Goal: Task Accomplishment & Management: Use online tool/utility

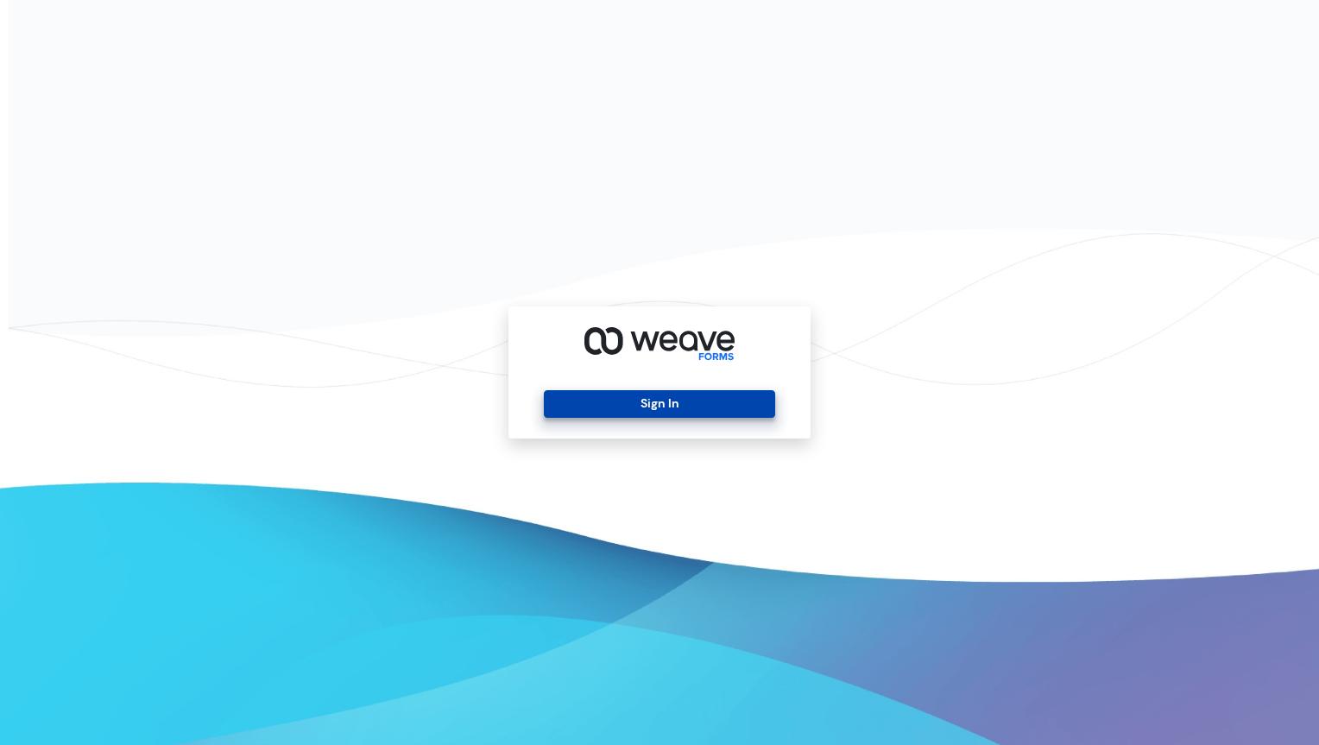
click at [647, 410] on button "Sign In" at bounding box center [659, 404] width 231 height 28
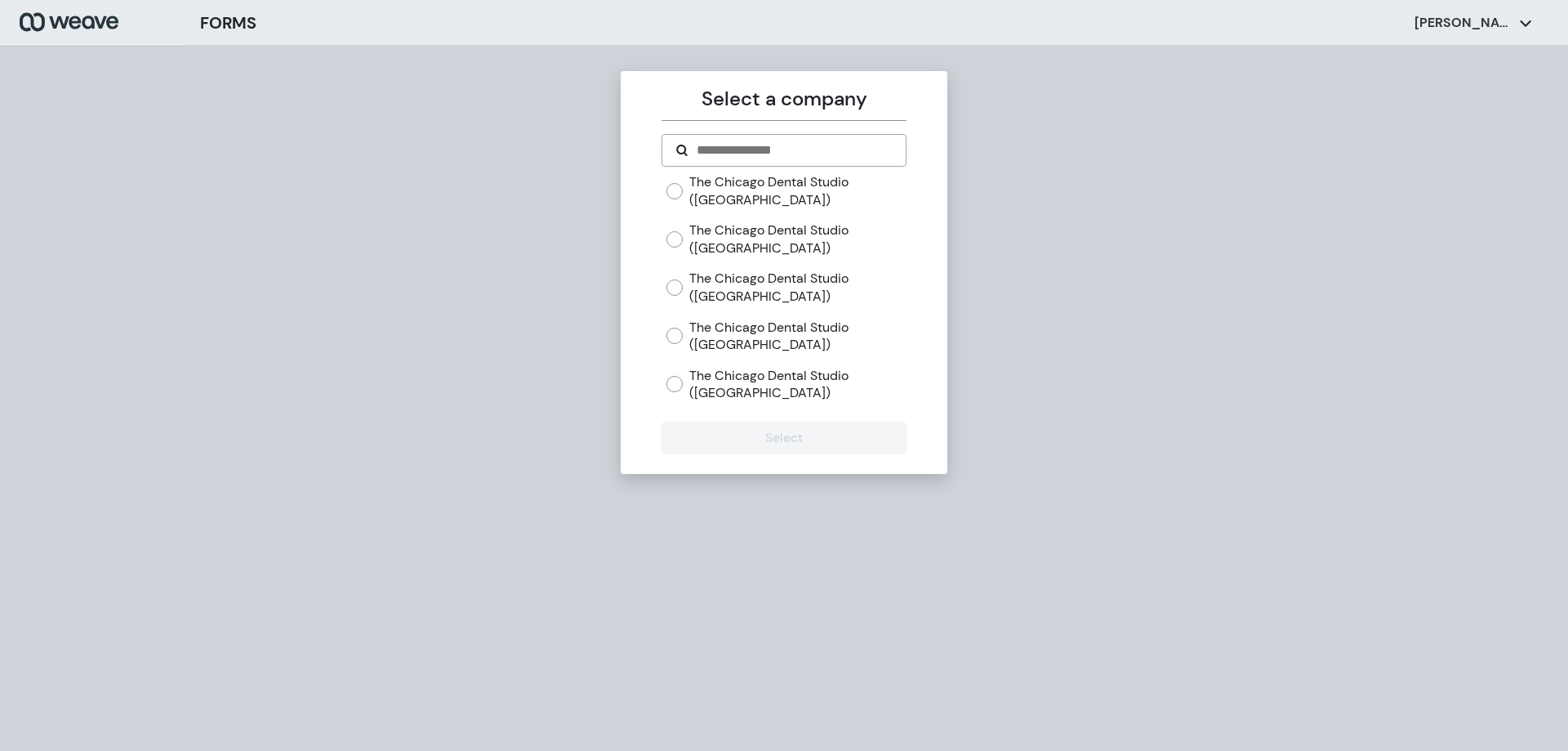
click at [695, 236] on label "The Chicago Dental Studio ([GEOGRAPHIC_DATA])" at bounding box center [797, 238] width 217 height 35
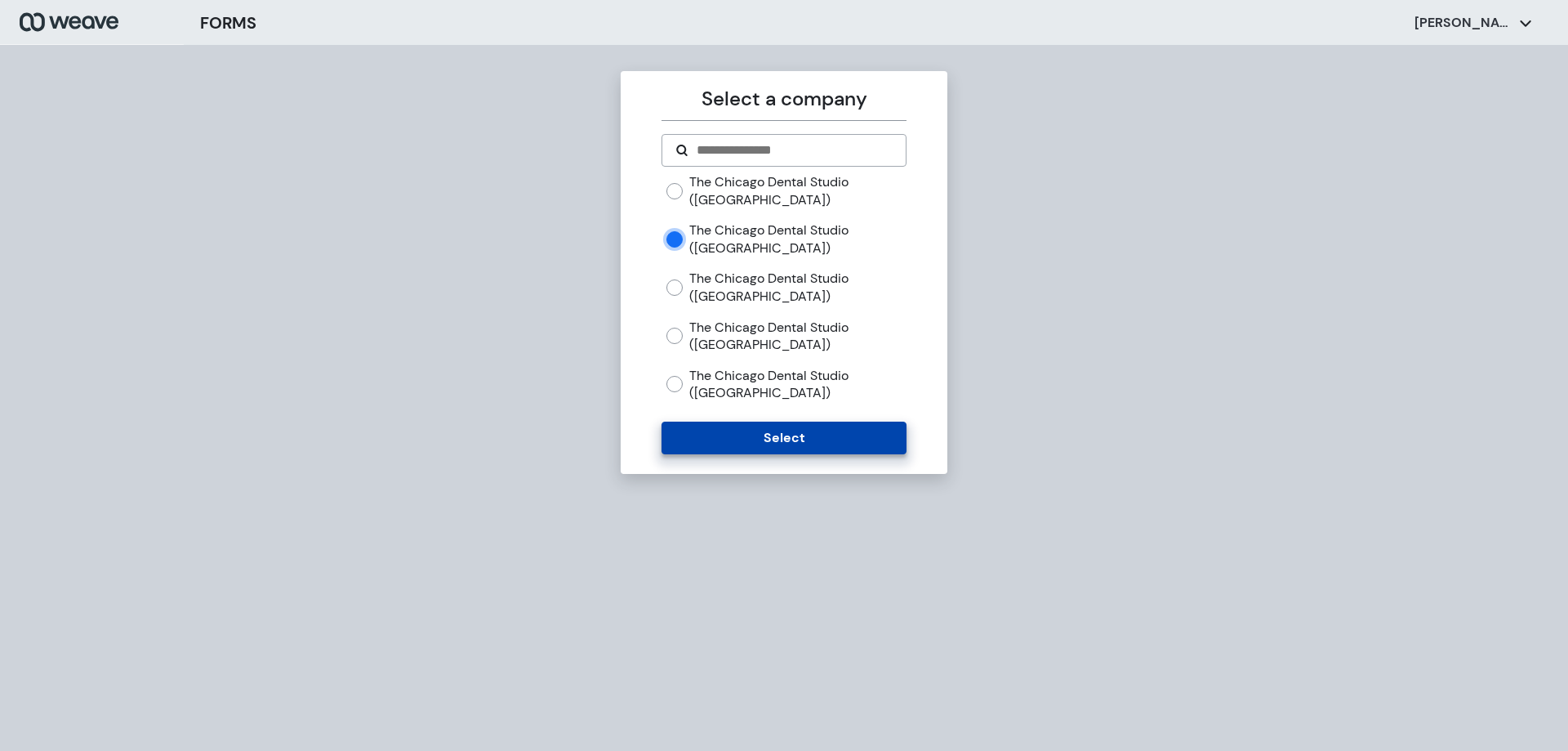
click at [760, 429] on button "Select" at bounding box center [783, 438] width 244 height 33
